Goal: Use online tool/utility: Utilize a website feature to perform a specific function

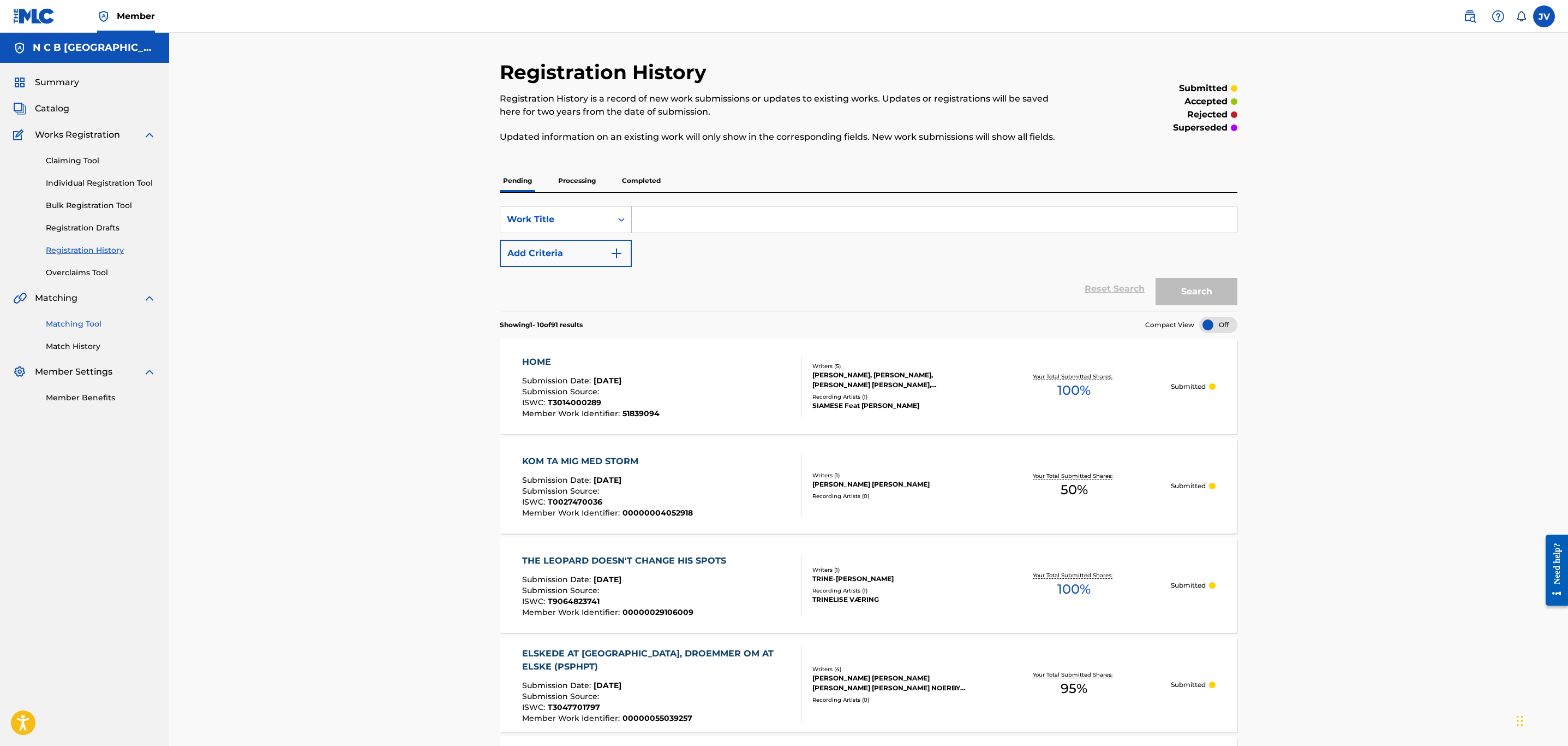
click at [79, 326] on link "Matching Tool" at bounding box center [101, 324] width 111 height 11
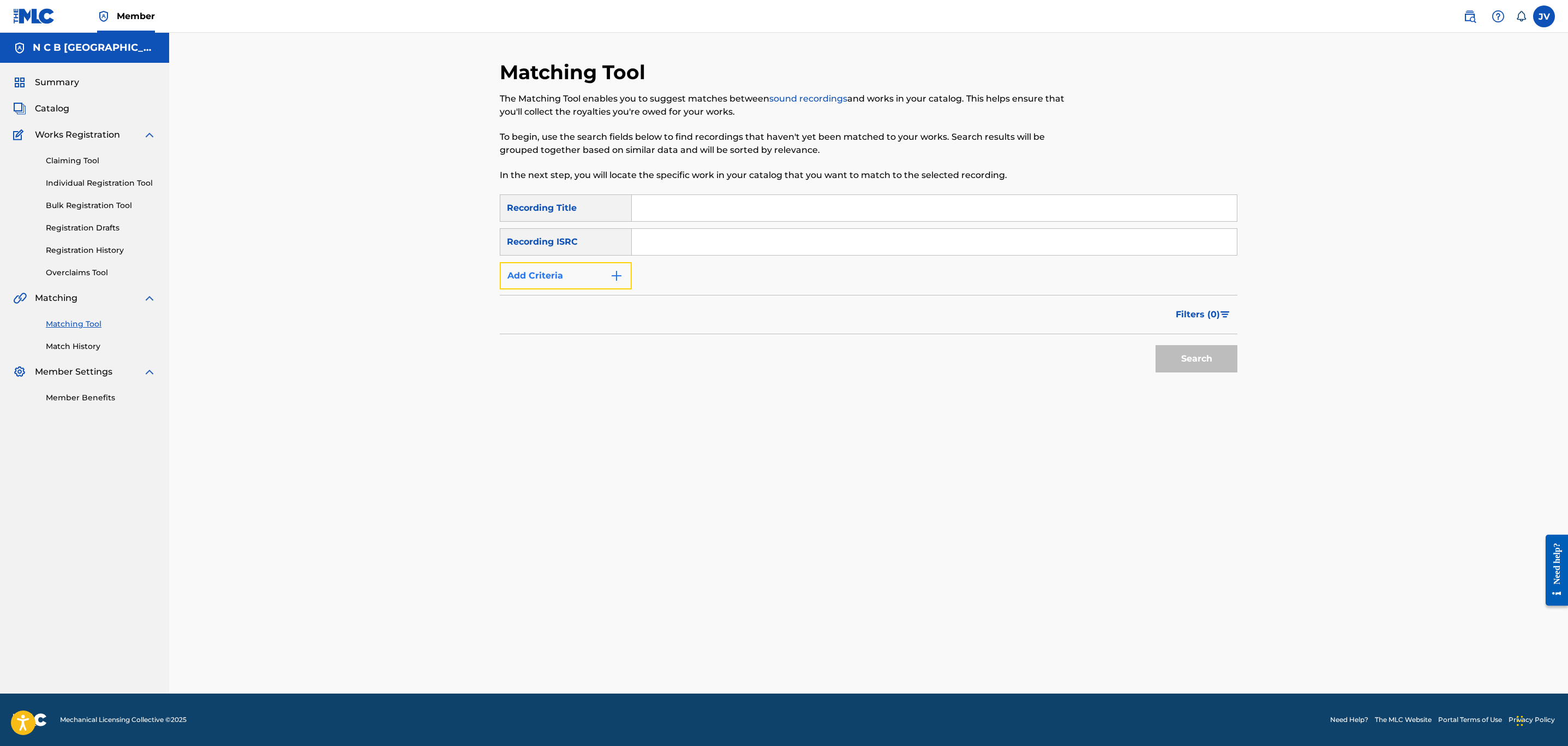
click at [619, 271] on img "Search Form" at bounding box center [617, 276] width 13 height 13
click at [622, 275] on icon "Search Form" at bounding box center [622, 276] width 11 height 11
click at [589, 301] on div "Recording Artist" at bounding box center [566, 302] width 131 height 27
click at [661, 274] on input "Search Form" at bounding box center [925, 276] width 585 height 26
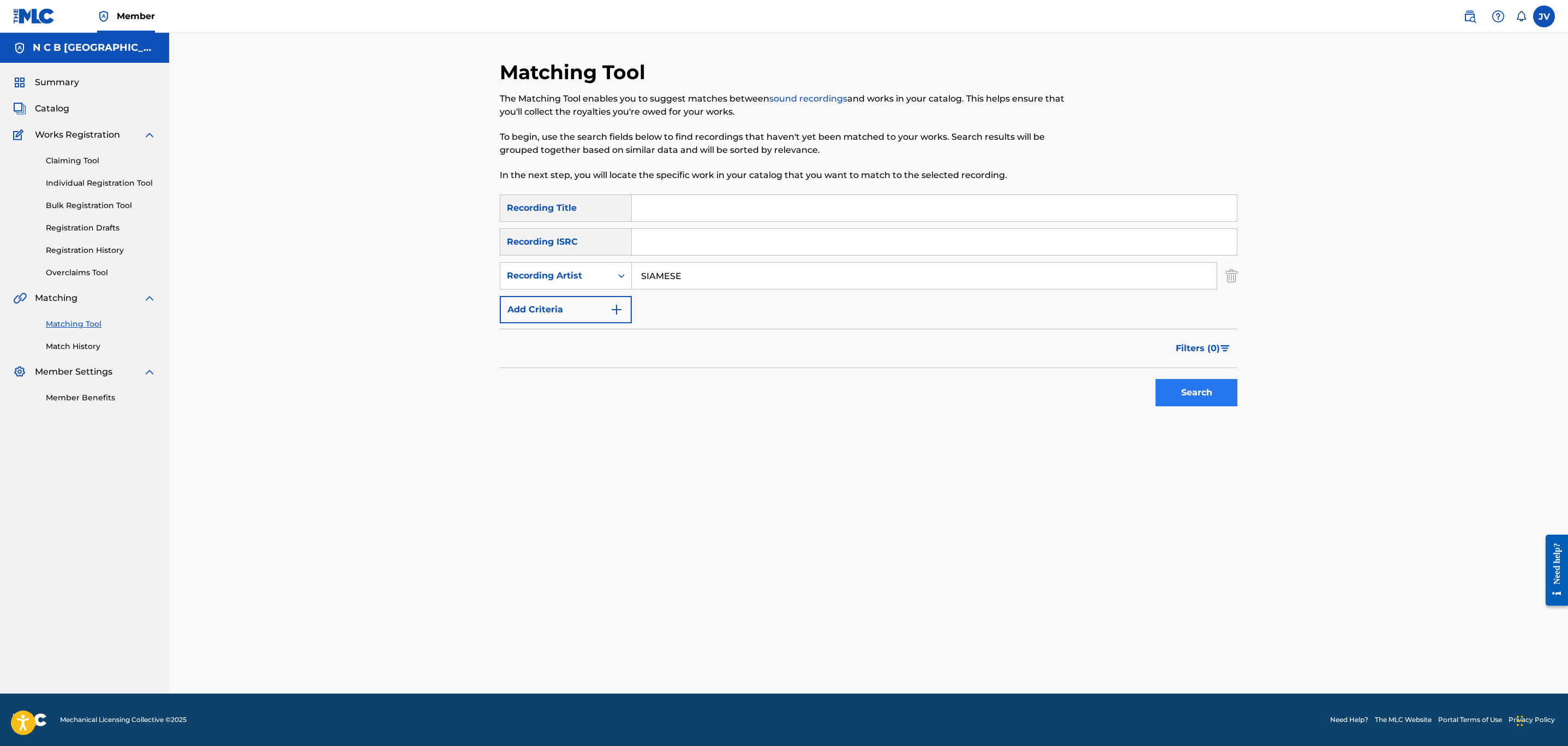
type input "SIAMESE"
click at [1202, 394] on button "Search" at bounding box center [1196, 392] width 82 height 27
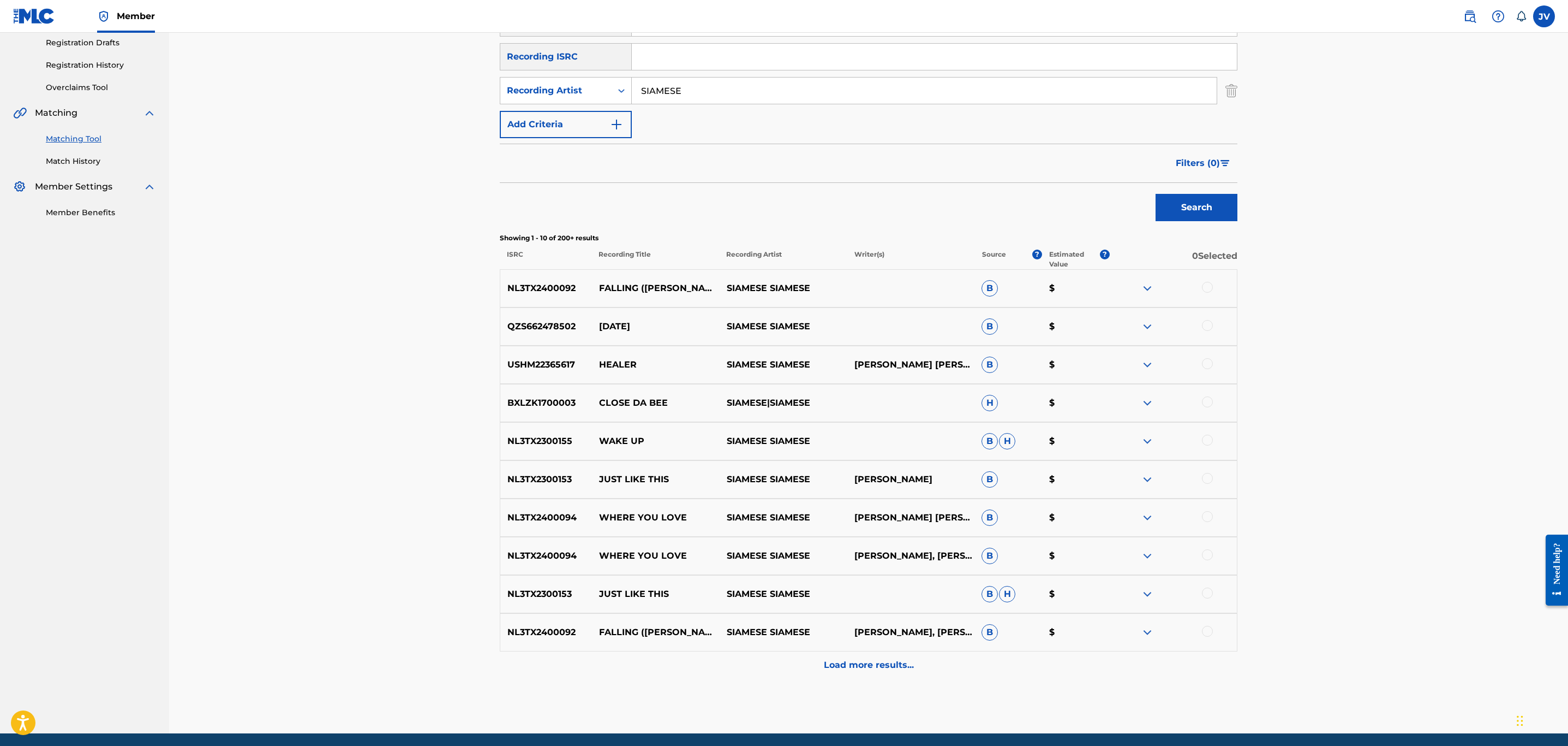
scroll to position [225, 0]
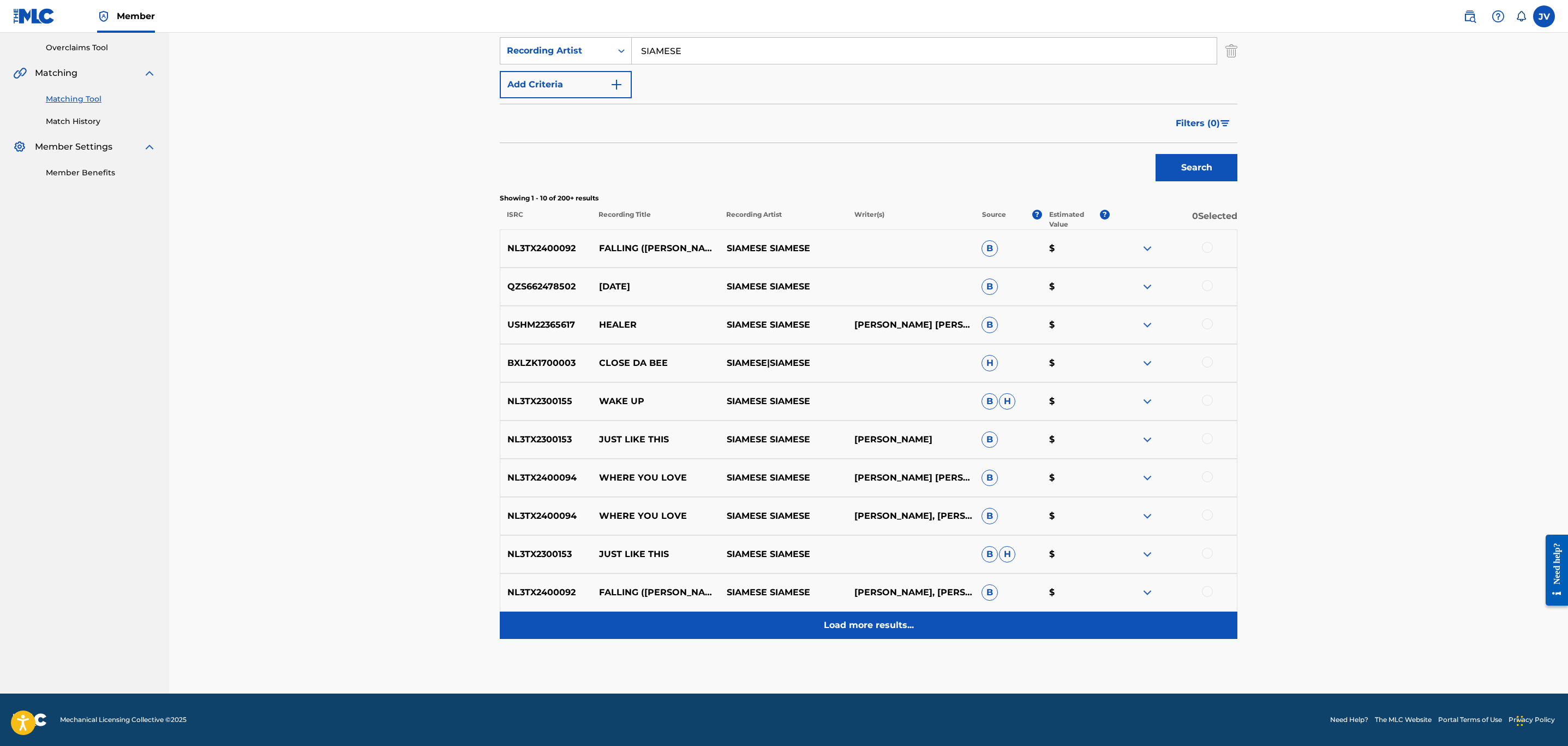
click at [874, 625] on p "Load more results..." at bounding box center [869, 625] width 90 height 13
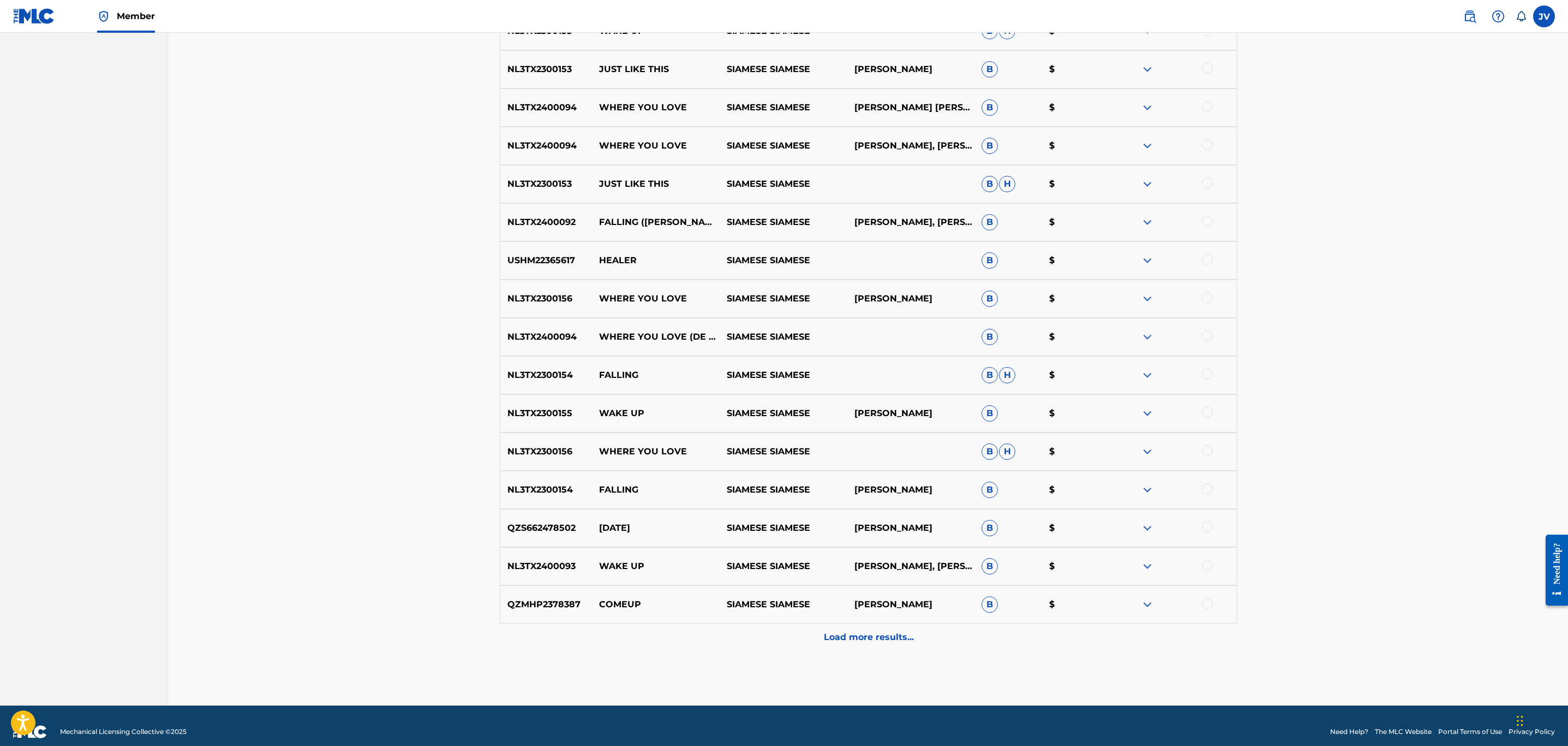
scroll to position [606, 0]
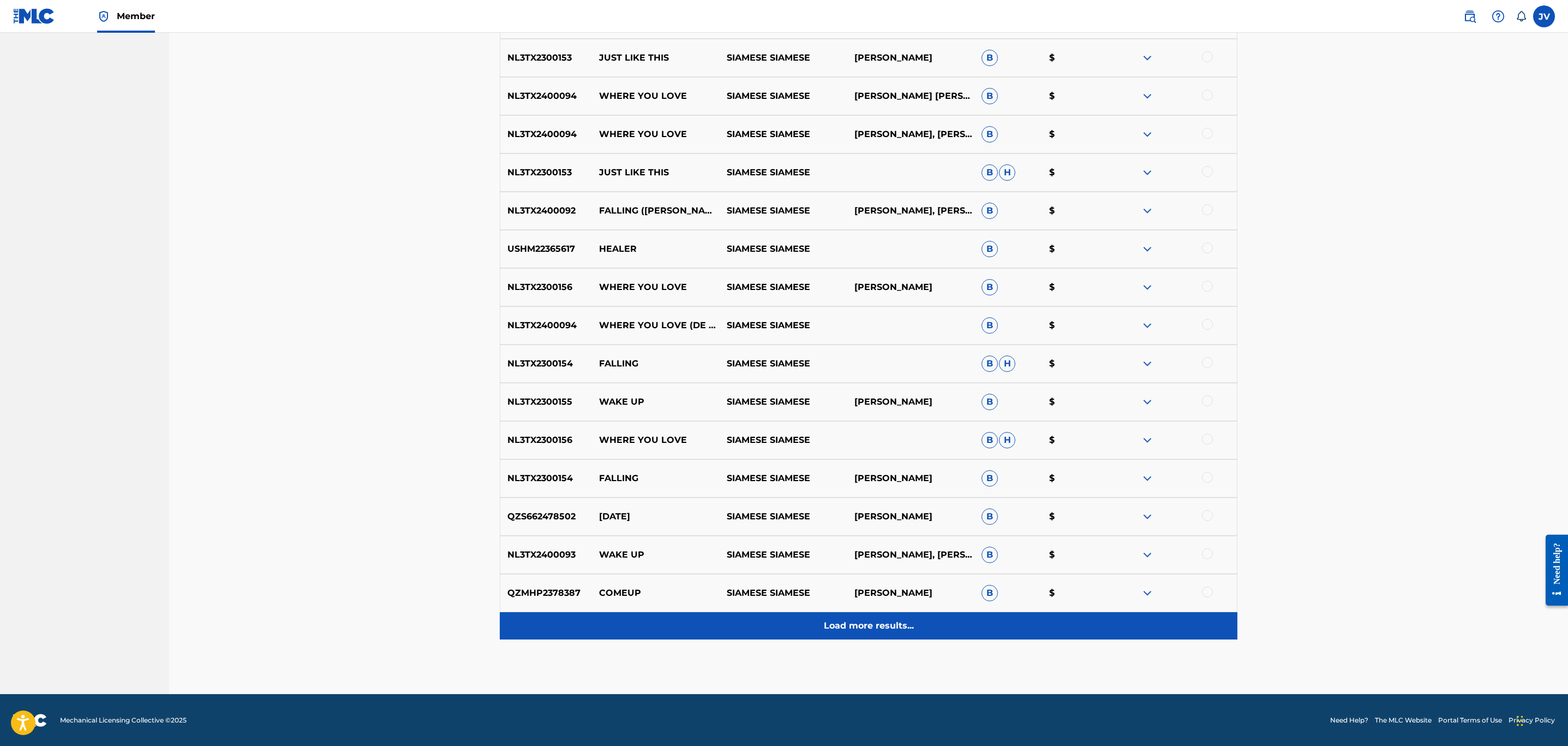
click at [866, 626] on p "Load more results..." at bounding box center [869, 626] width 90 height 13
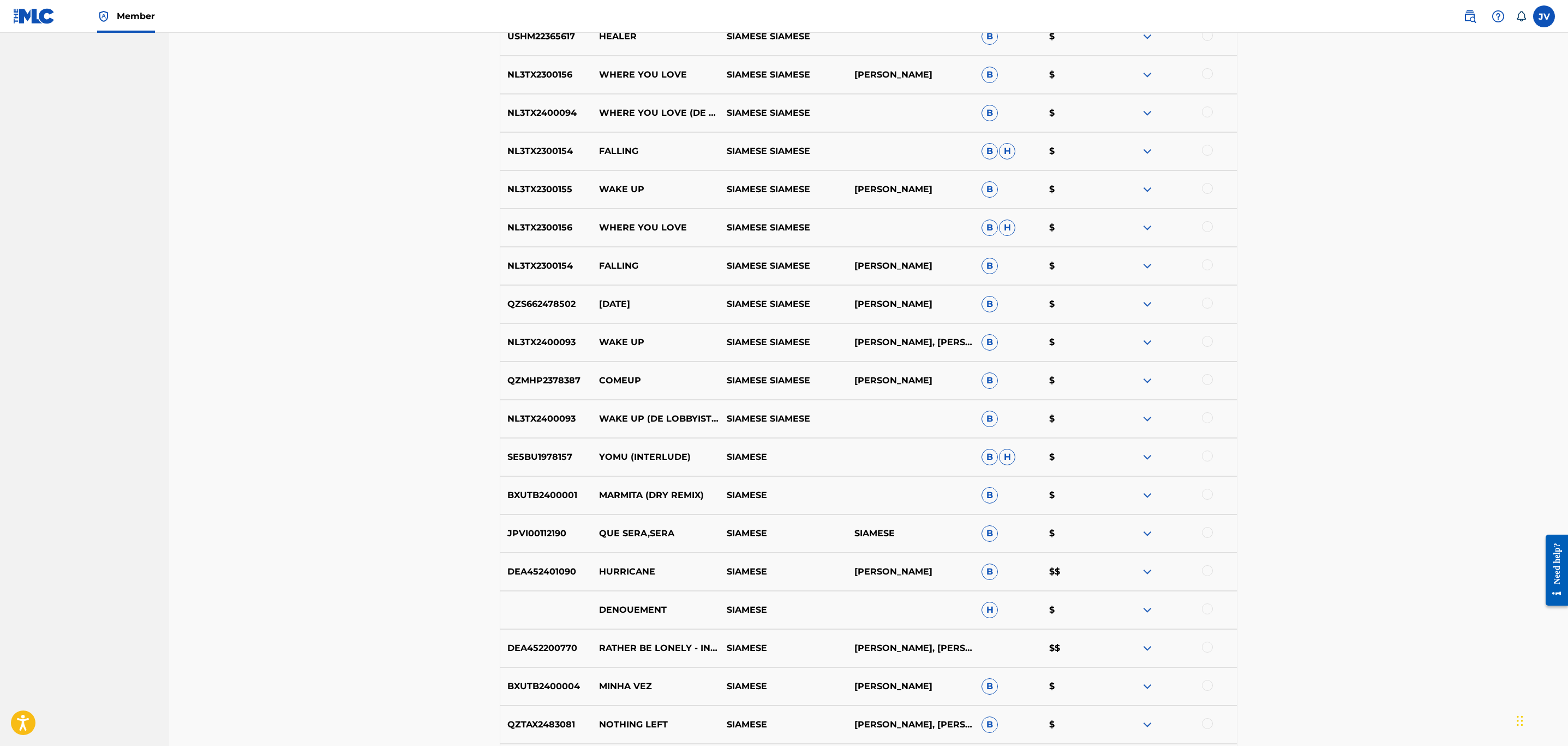
scroll to position [901, 0]
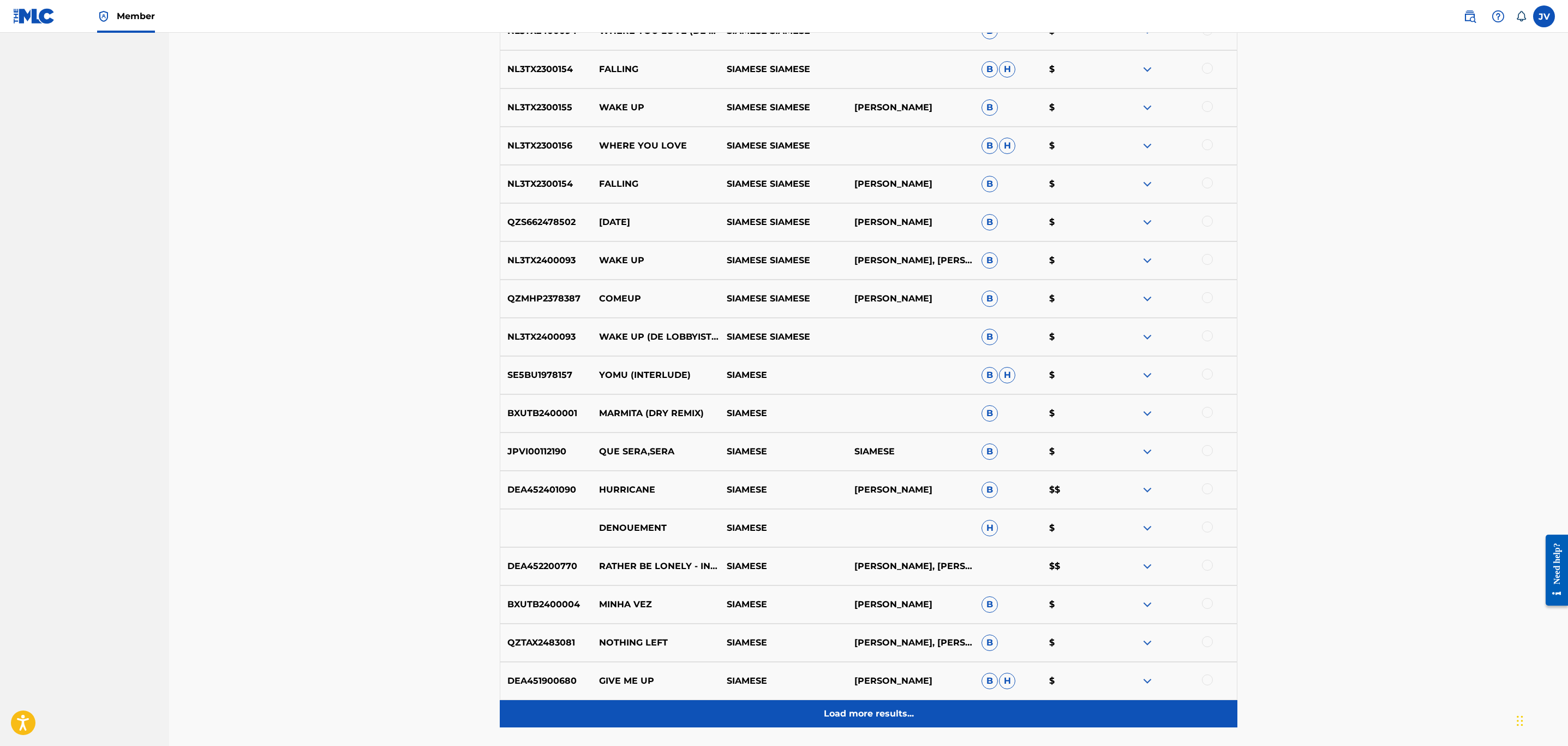
click at [879, 716] on p "Load more results..." at bounding box center [869, 714] width 90 height 13
